Goal: Transaction & Acquisition: Purchase product/service

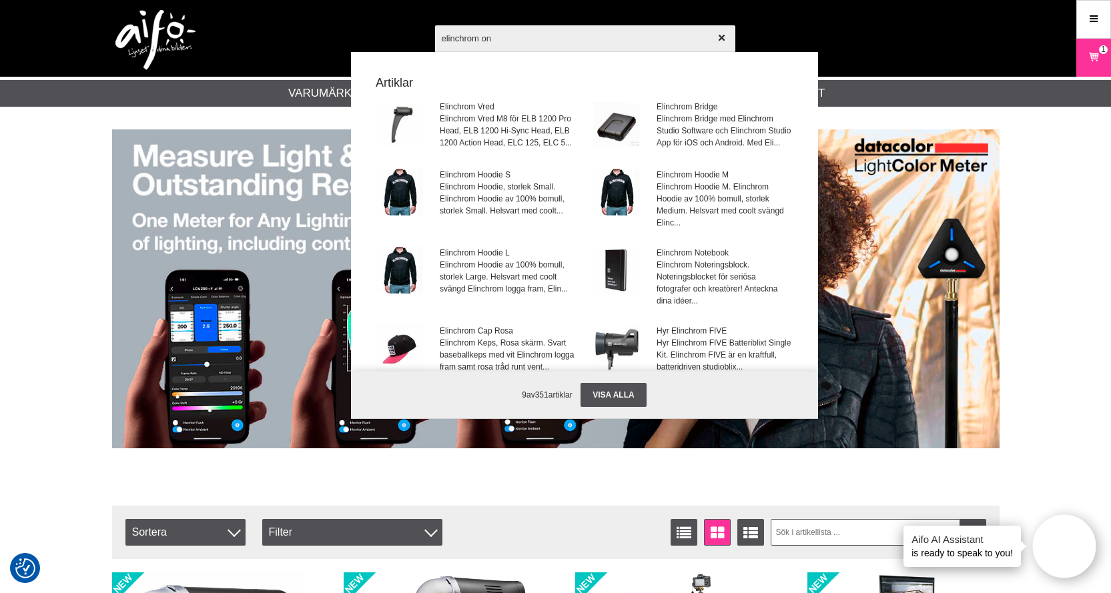
type input "elinchrom one"
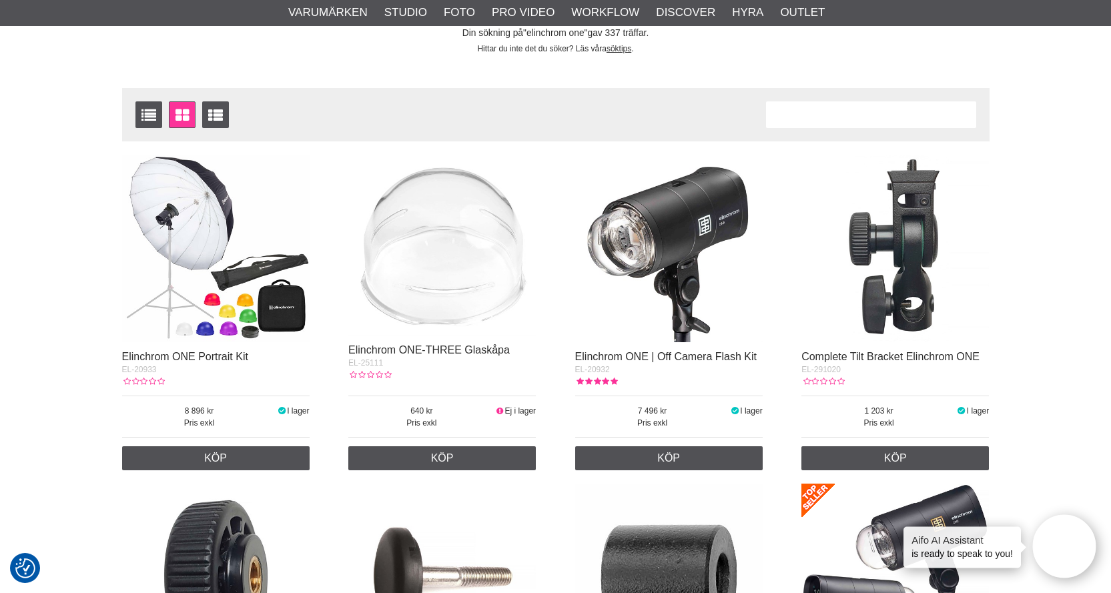
scroll to position [267, 0]
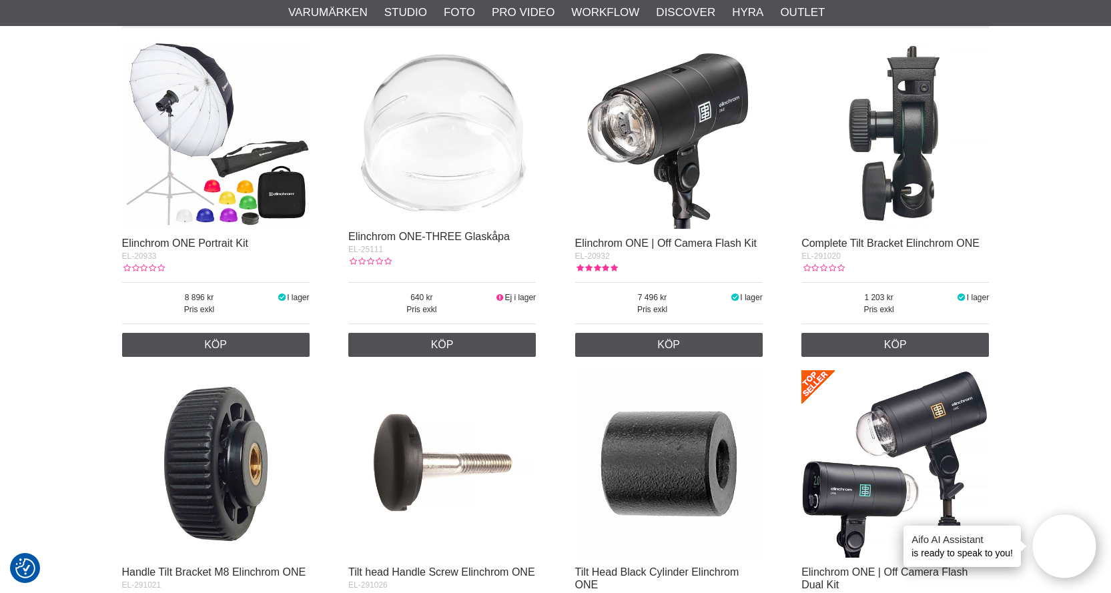
click at [679, 133] on img at bounding box center [669, 135] width 188 height 188
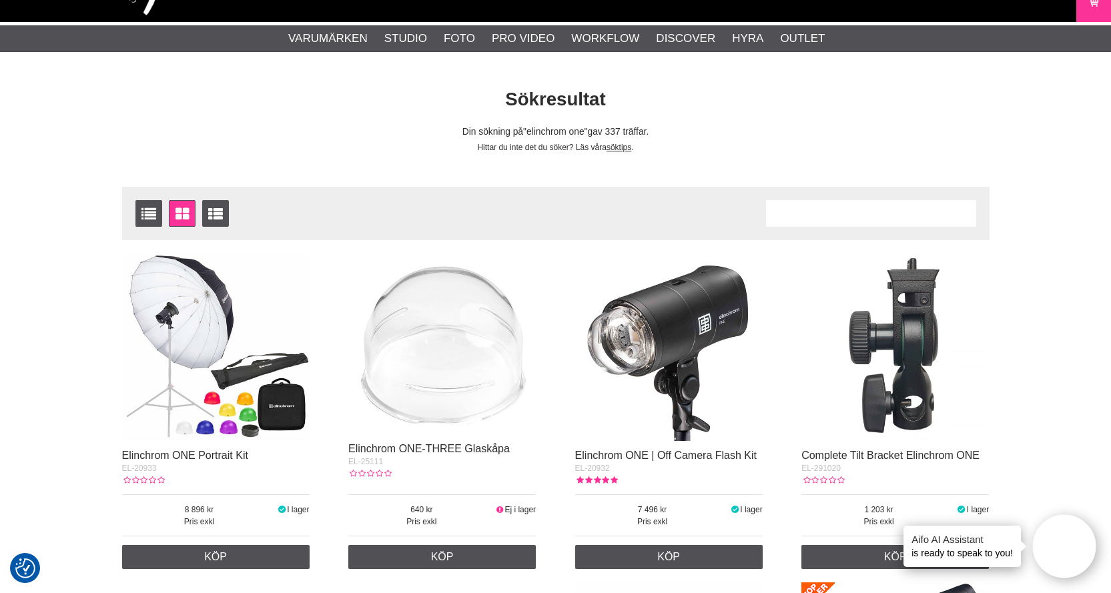
scroll to position [0, 0]
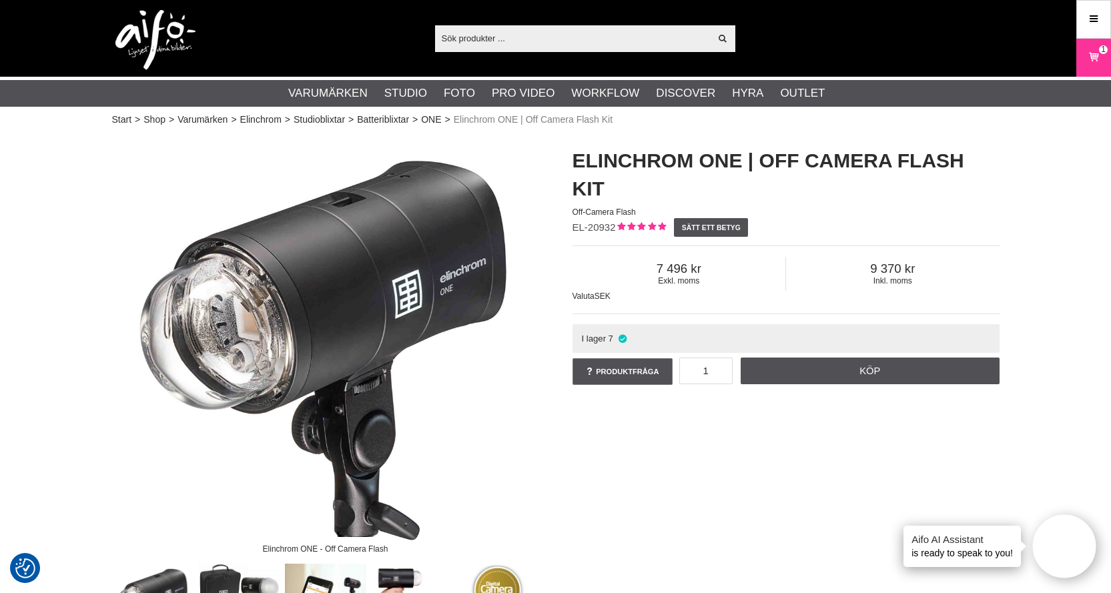
scroll to position [267, 0]
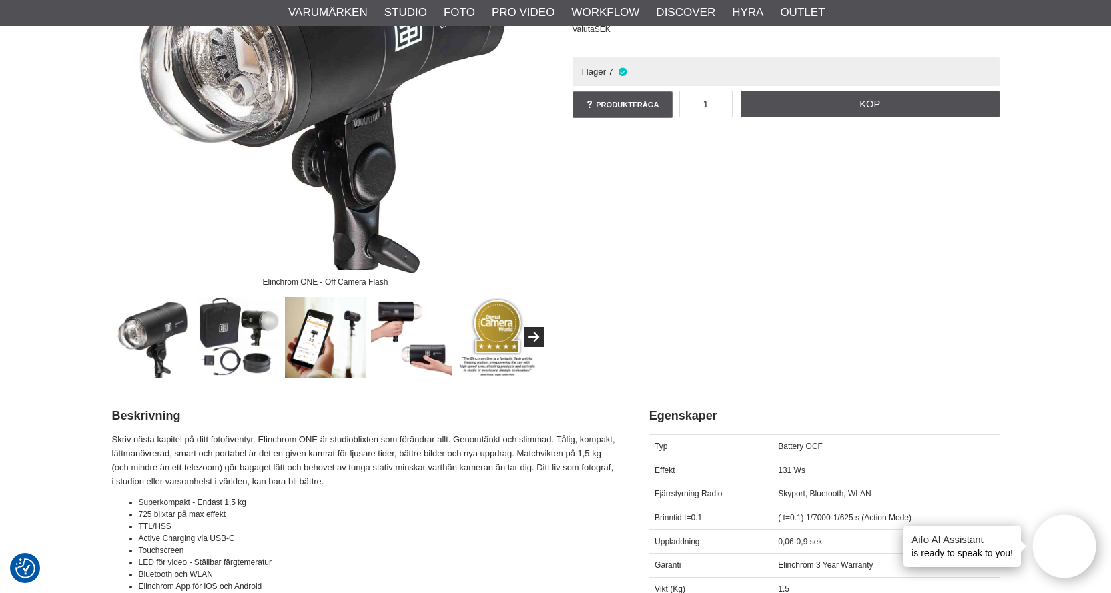
click at [341, 342] on img at bounding box center [325, 337] width 81 height 81
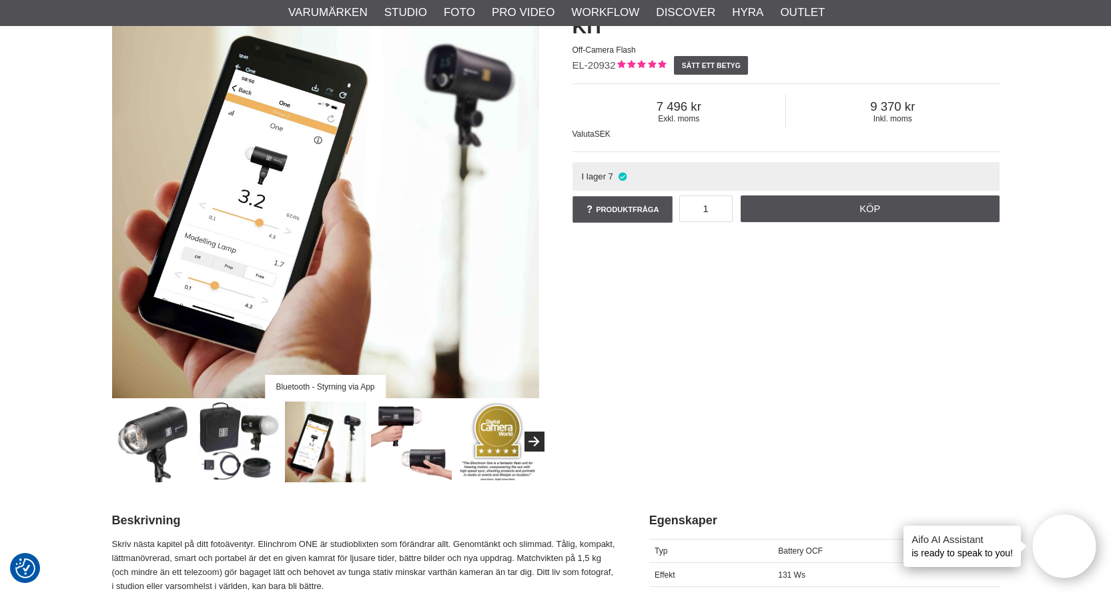
scroll to position [133, 0]
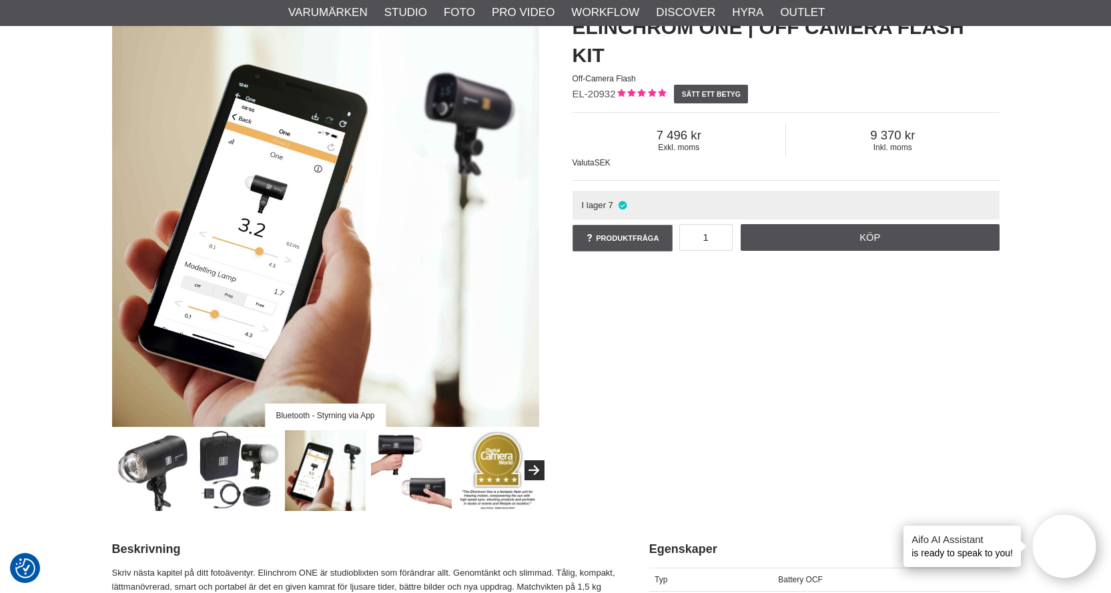
drag, startPoint x: 505, startPoint y: 356, endPoint x: 933, endPoint y: 188, distance: 459.9
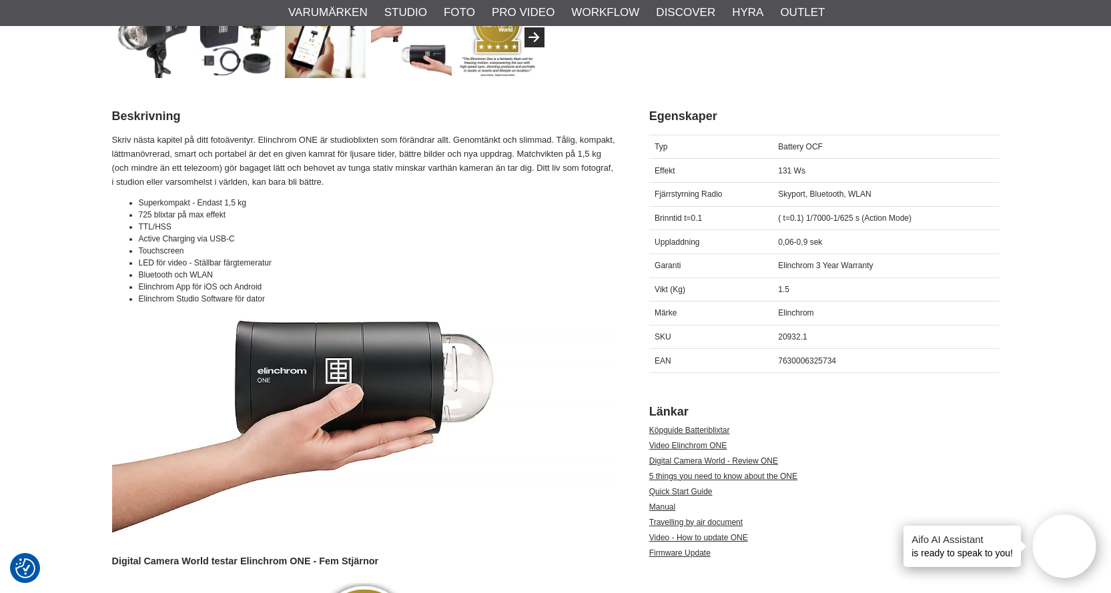
scroll to position [534, 0]
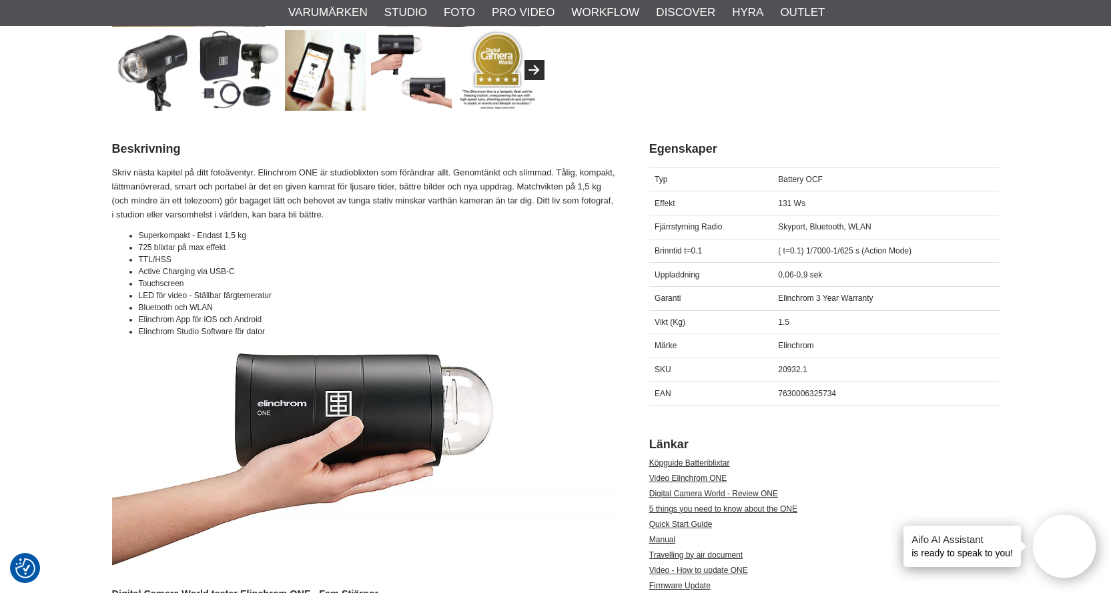
drag, startPoint x: 844, startPoint y: 392, endPoint x: 770, endPoint y: 406, distance: 74.7
click at [800, 400] on div "7630006325734" at bounding box center [886, 394] width 227 height 24
